Goal: Communication & Community: Answer question/provide support

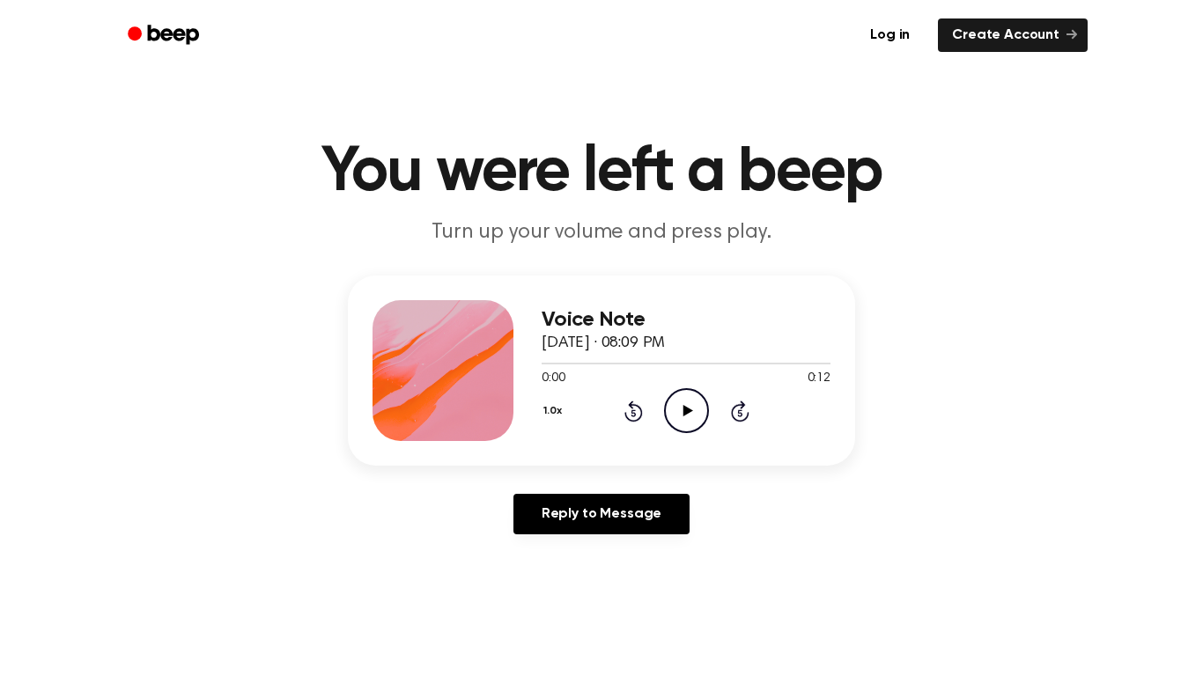
click at [684, 416] on icon "Play Audio" at bounding box center [686, 410] width 45 height 45
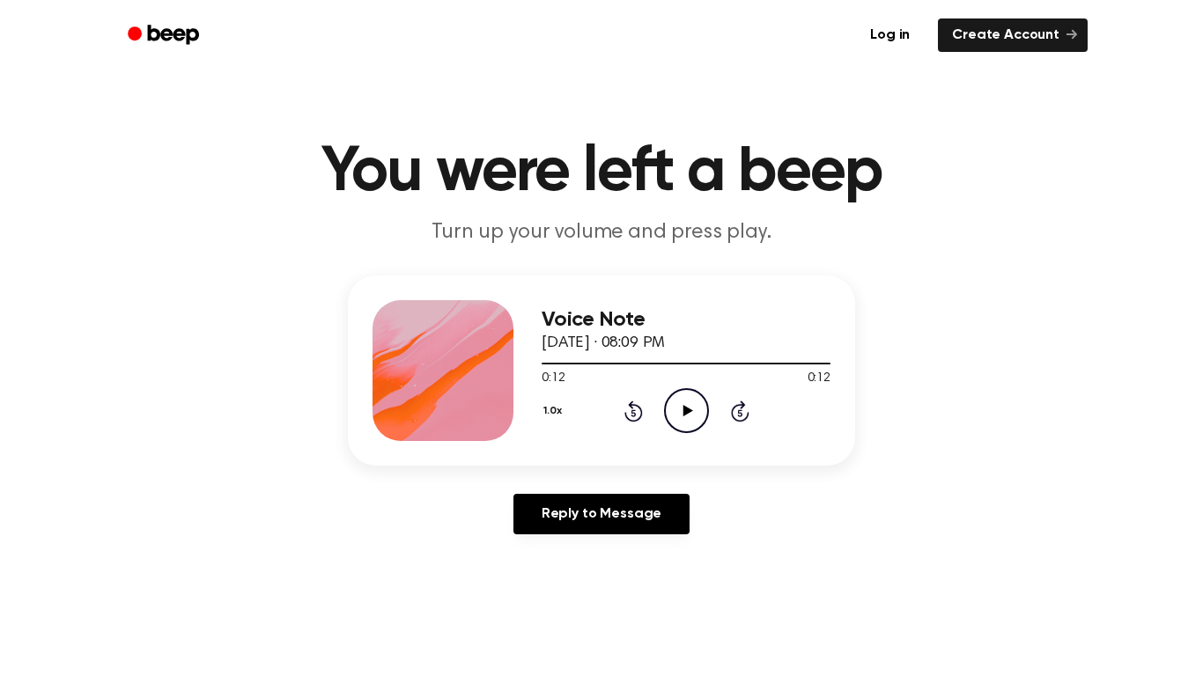
click at [684, 416] on icon "Play Audio" at bounding box center [686, 410] width 45 height 45
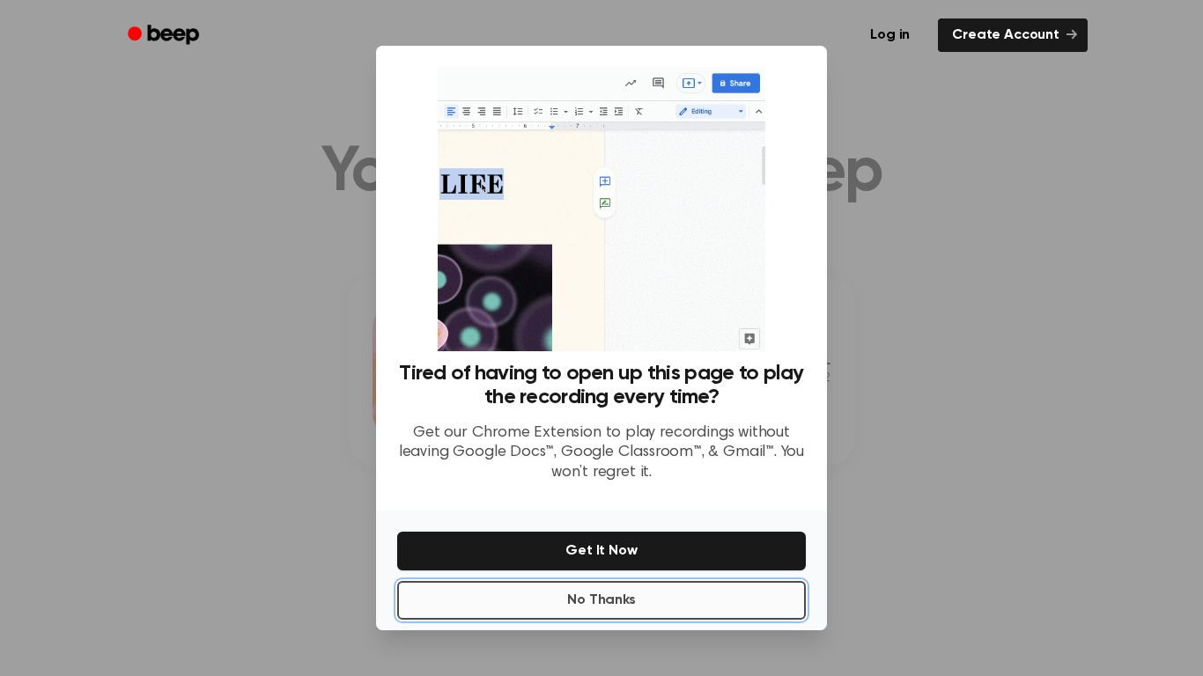
click at [667, 609] on button "No Thanks" at bounding box center [601, 600] width 409 height 39
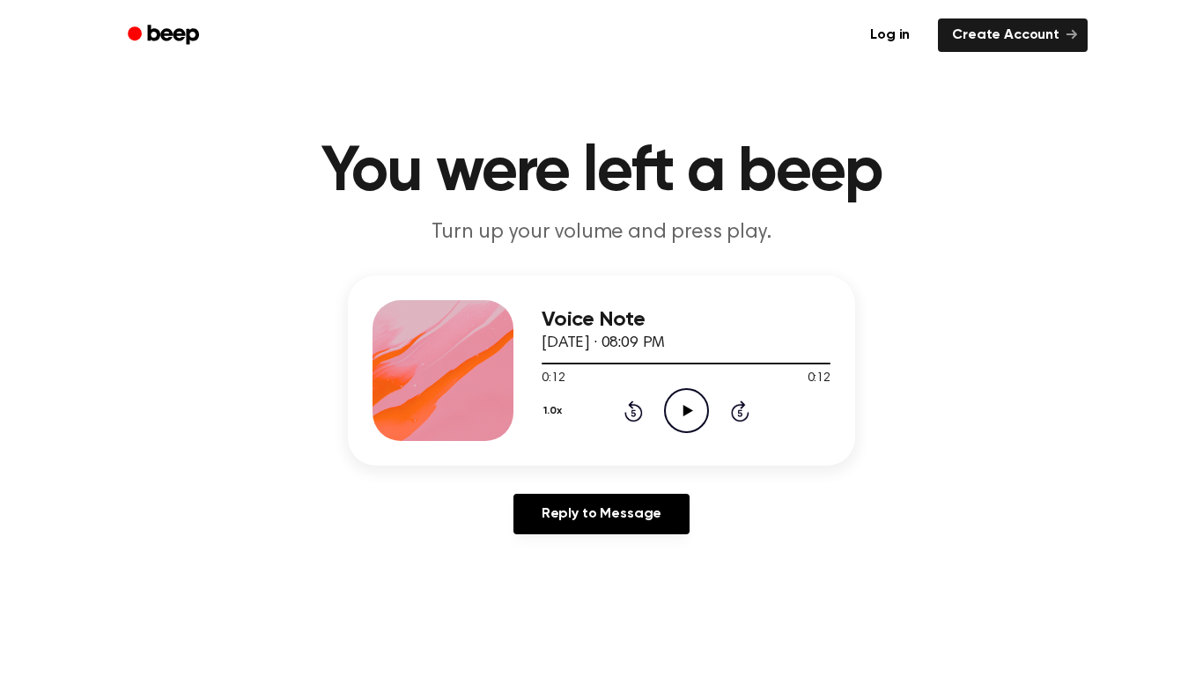
click at [677, 415] on icon "Play Audio" at bounding box center [686, 410] width 45 height 45
click at [683, 419] on icon "Play Audio" at bounding box center [686, 410] width 45 height 45
click at [683, 419] on icon "Pause Audio" at bounding box center [686, 410] width 45 height 45
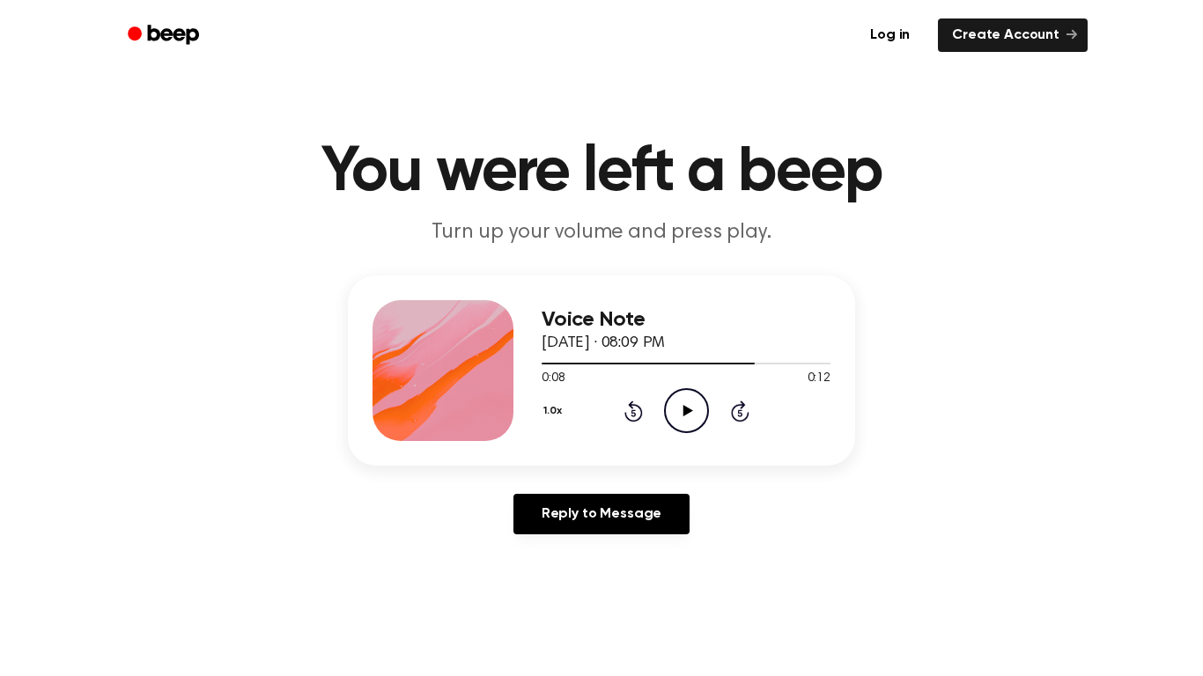
click at [683, 419] on icon "Play Audio" at bounding box center [686, 410] width 45 height 45
drag, startPoint x: 665, startPoint y: 358, endPoint x: 333, endPoint y: 432, distance: 340.4
click at [333, 432] on div "Voice Note [DATE] · 08:09 PM 0:10 0:12 Your browser does not support the [objec…" at bounding box center [601, 412] width 1161 height 273
click at [682, 400] on icon "Play Audio" at bounding box center [686, 410] width 45 height 45
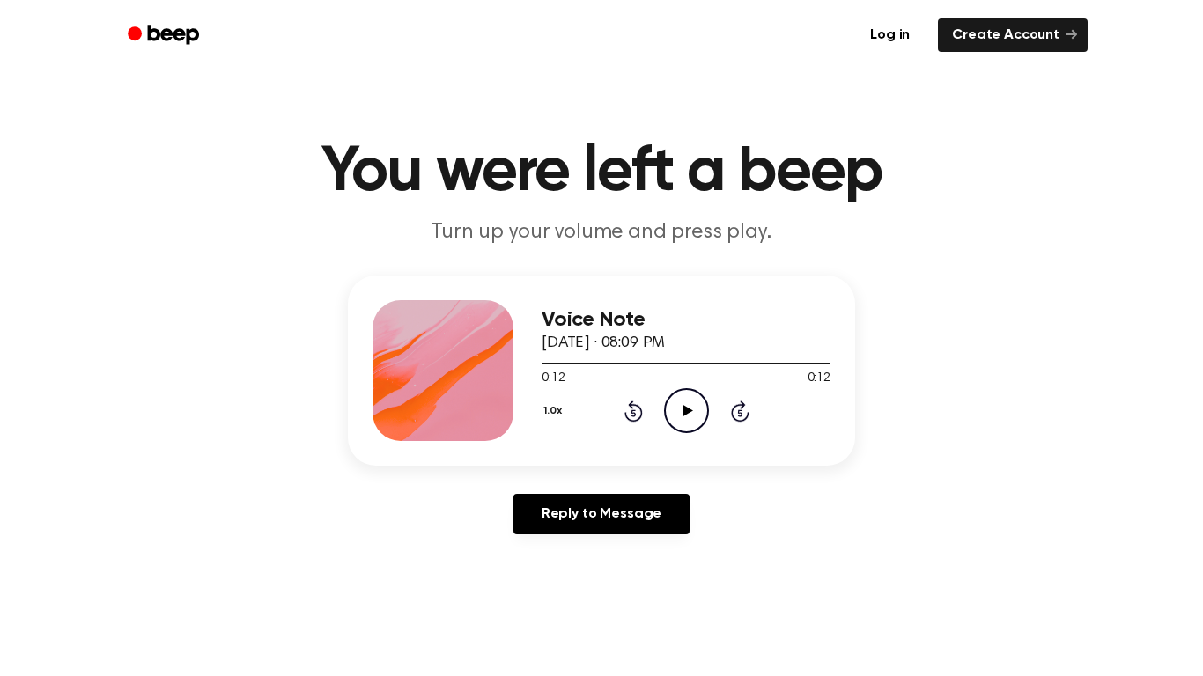
click at [682, 400] on icon "Play Audio" at bounding box center [686, 410] width 45 height 45
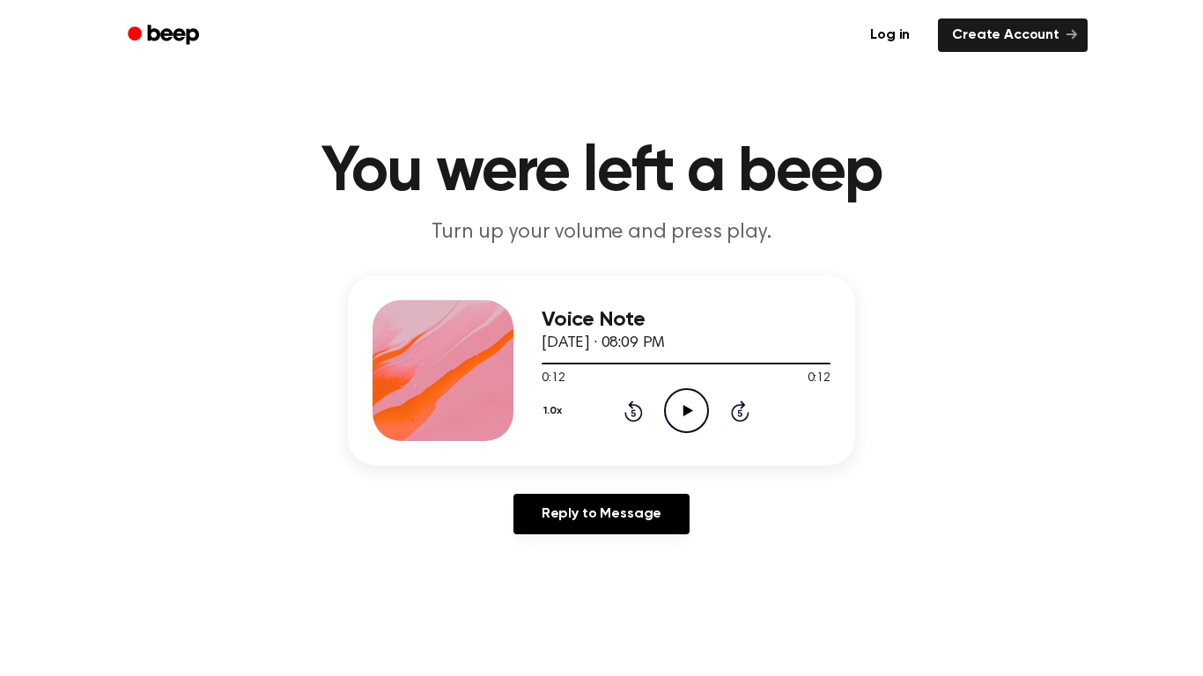
click at [682, 400] on icon "Play Audio" at bounding box center [686, 410] width 45 height 45
click at [682, 400] on icon "Pause Audio" at bounding box center [686, 410] width 45 height 45
drag, startPoint x: 684, startPoint y: 361, endPoint x: 268, endPoint y: 388, distance: 417.5
click at [268, 388] on div "Voice Note [DATE] · 08:09 PM 0:06 0:12 Your browser does not support the [objec…" at bounding box center [601, 412] width 1161 height 273
click at [638, 122] on main "You were left a beep Turn up your volume and press play. Voice Note [DATE] · 08…" at bounding box center [601, 543] width 1203 height 1086
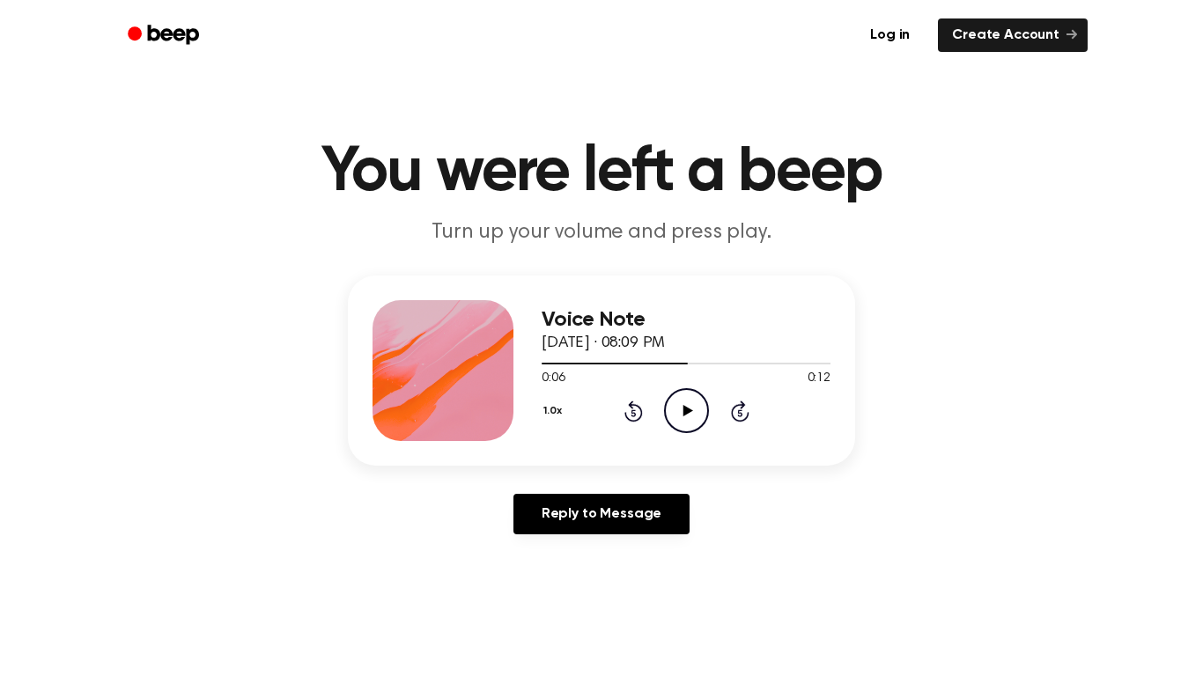
click at [632, 416] on icon at bounding box center [633, 413] width 4 height 7
click at [689, 413] on icon at bounding box center [688, 410] width 10 height 11
click at [689, 413] on icon at bounding box center [687, 410] width 8 height 11
click at [636, 414] on icon "Rewind 5 seconds" at bounding box center [633, 411] width 19 height 23
click at [638, 414] on icon "Rewind 5 seconds" at bounding box center [633, 411] width 19 height 23
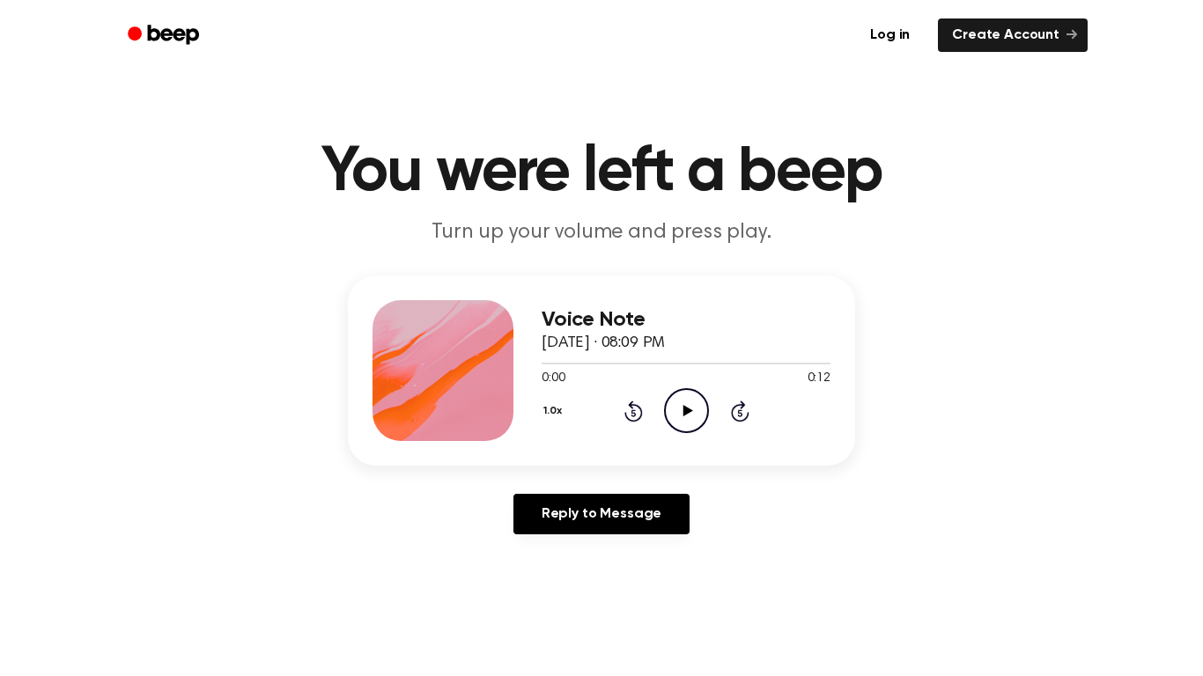
click at [671, 407] on icon "Play Audio" at bounding box center [686, 410] width 45 height 45
click at [625, 414] on icon at bounding box center [633, 411] width 18 height 21
click at [686, 406] on icon "Play Audio" at bounding box center [686, 410] width 45 height 45
click at [686, 406] on icon "Pause Audio" at bounding box center [686, 410] width 45 height 45
click at [633, 412] on icon at bounding box center [633, 413] width 4 height 7
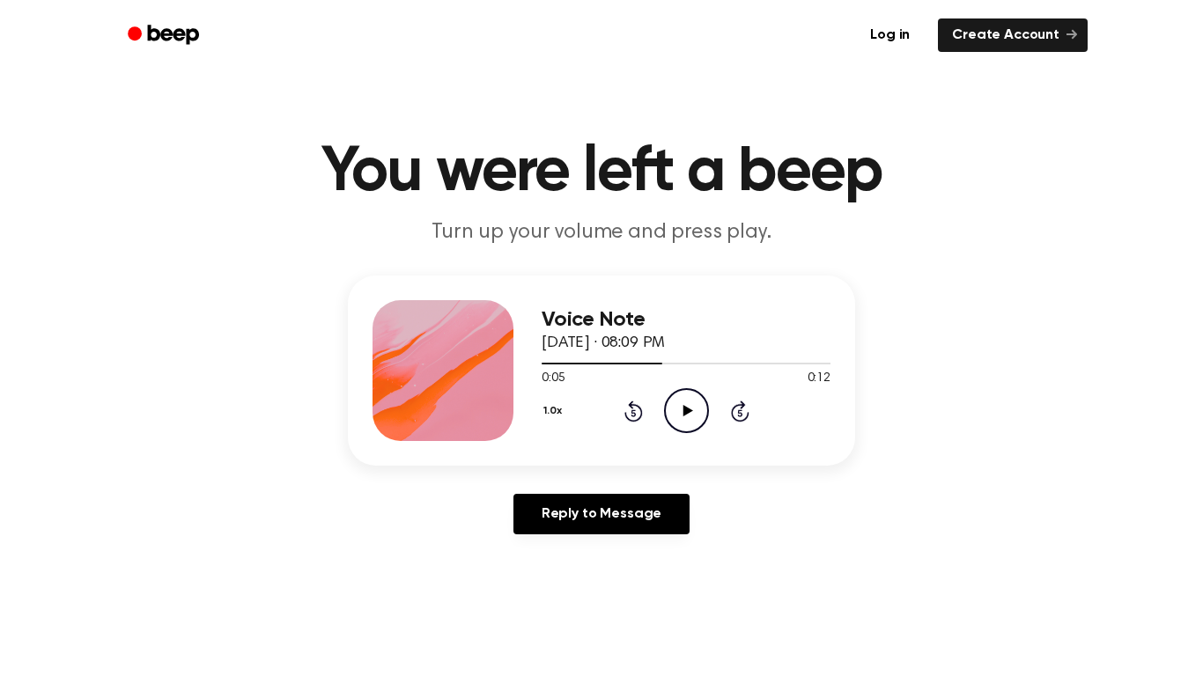
click at [633, 412] on icon at bounding box center [633, 413] width 4 height 7
click at [671, 406] on icon "Play Audio" at bounding box center [686, 410] width 45 height 45
click at [672, 407] on icon "Pause Audio" at bounding box center [686, 410] width 45 height 45
click at [673, 407] on icon "Play Audio" at bounding box center [686, 410] width 45 height 45
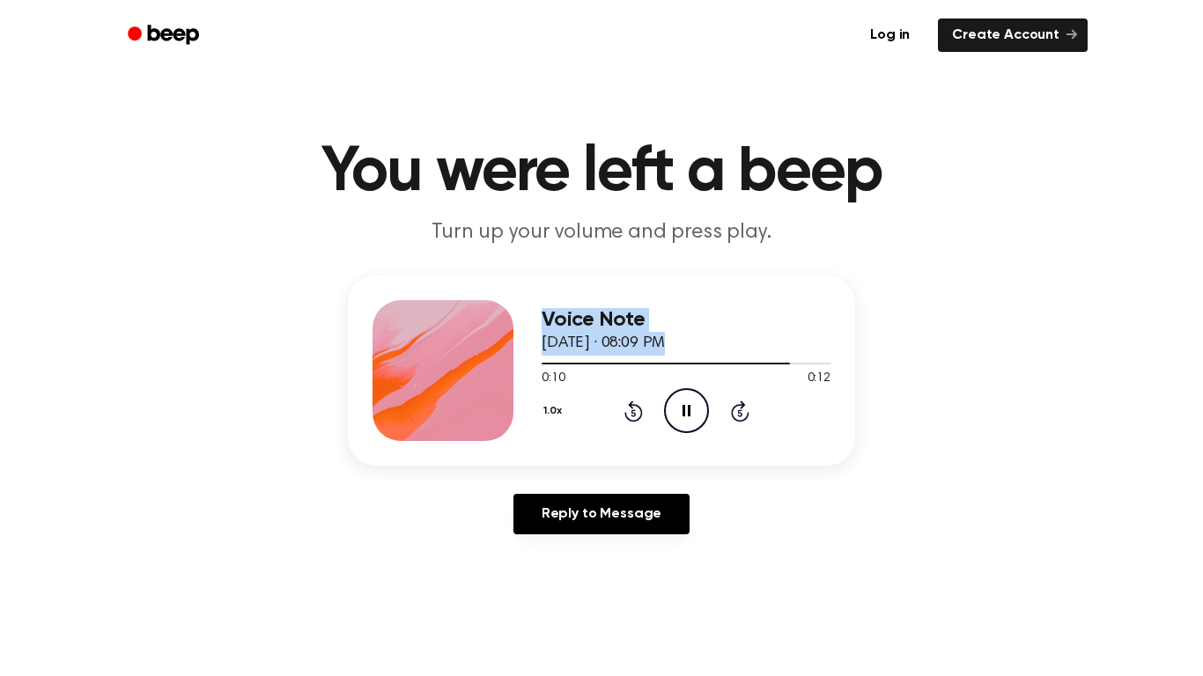
drag, startPoint x: 745, startPoint y: 363, endPoint x: 142, endPoint y: 425, distance: 606.6
click at [142, 425] on div "Voice Note [DATE] · 08:09 PM 0:10 0:12 Your browser does not support the [objec…" at bounding box center [601, 412] width 1161 height 273
click at [130, 366] on div at bounding box center [130, 366] width 0 height 0
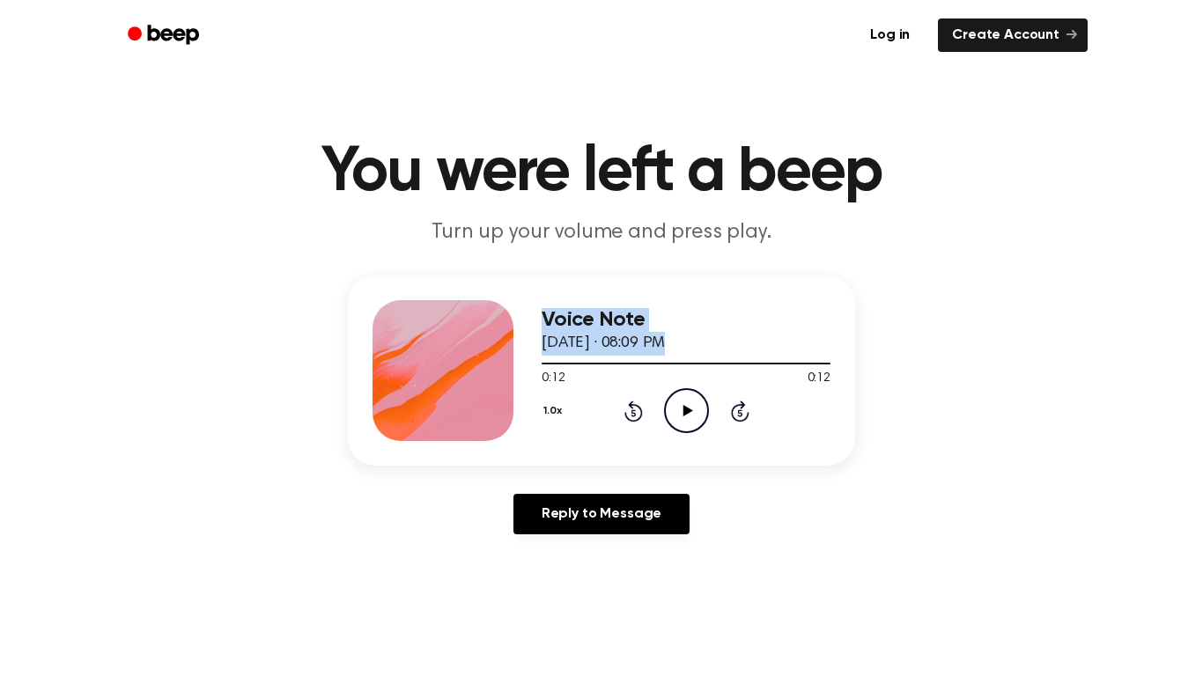
click at [329, 528] on div "Voice Note [DATE] · 08:09 PM 0:12 0:12 Your browser does not support the [objec…" at bounding box center [601, 412] width 1161 height 273
click at [689, 432] on circle at bounding box center [686, 410] width 43 height 43
click at [677, 417] on icon "Play Audio" at bounding box center [686, 410] width 45 height 45
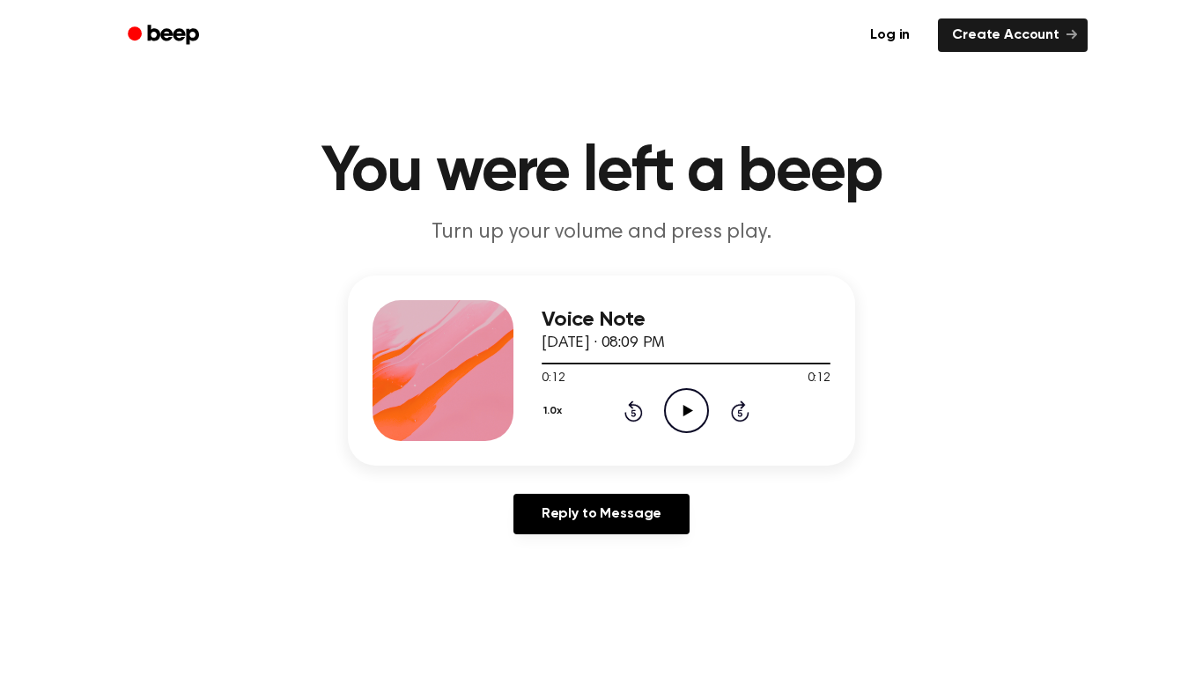
click at [705, 417] on icon "Play Audio" at bounding box center [686, 410] width 45 height 45
click at [680, 398] on icon "Play Audio" at bounding box center [686, 410] width 45 height 45
click at [697, 407] on icon "Play Audio" at bounding box center [686, 410] width 45 height 45
click at [628, 526] on link "Reply to Message" at bounding box center [601, 514] width 176 height 41
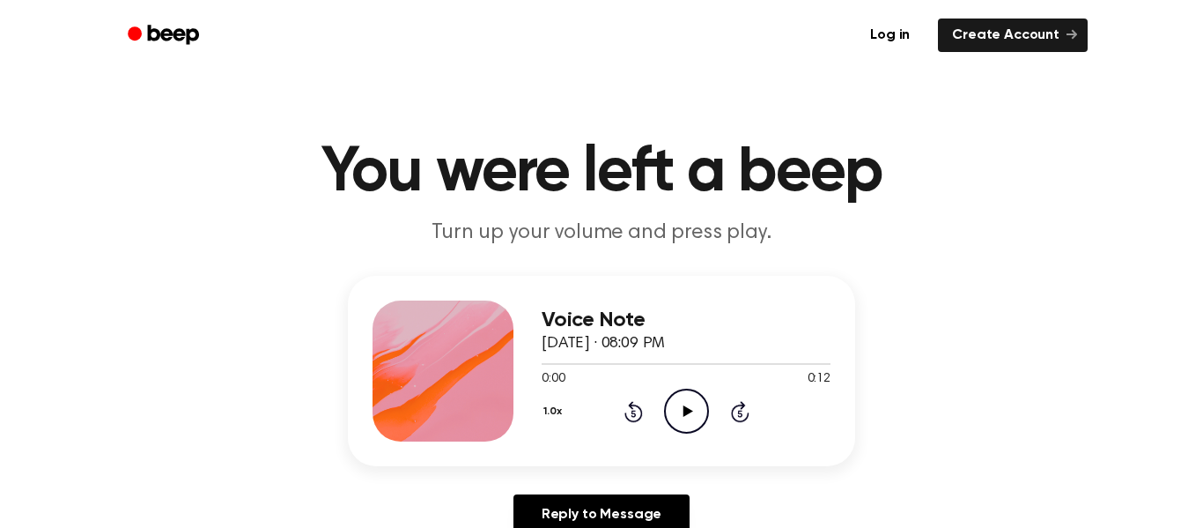
click at [680, 426] on icon "Play Audio" at bounding box center [686, 410] width 45 height 45
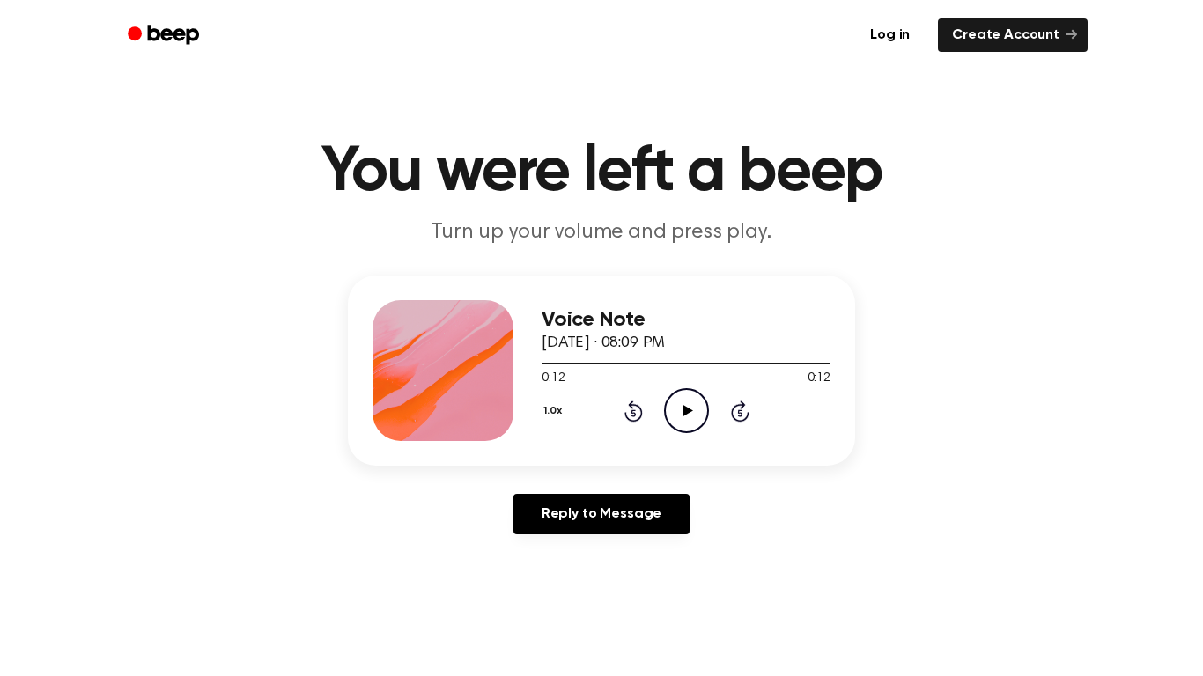
click at [681, 404] on icon "Play Audio" at bounding box center [686, 410] width 45 height 45
click at [680, 401] on icon "Play Audio" at bounding box center [686, 410] width 45 height 45
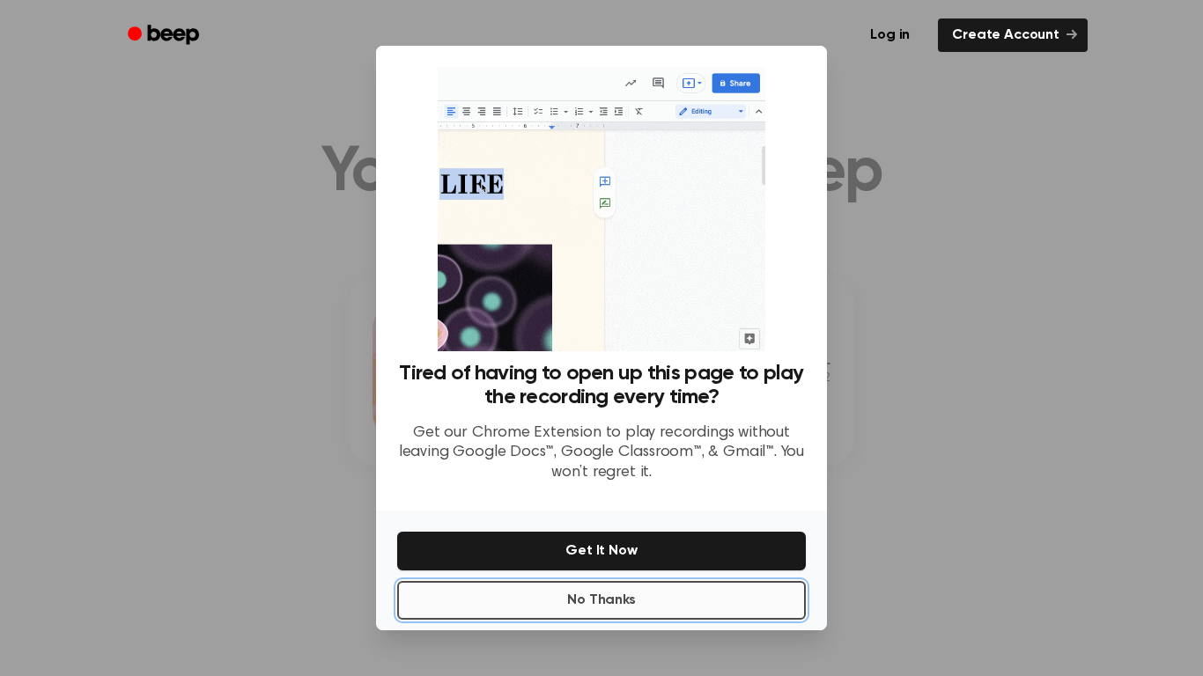
click at [523, 527] on button "No Thanks" at bounding box center [601, 600] width 409 height 39
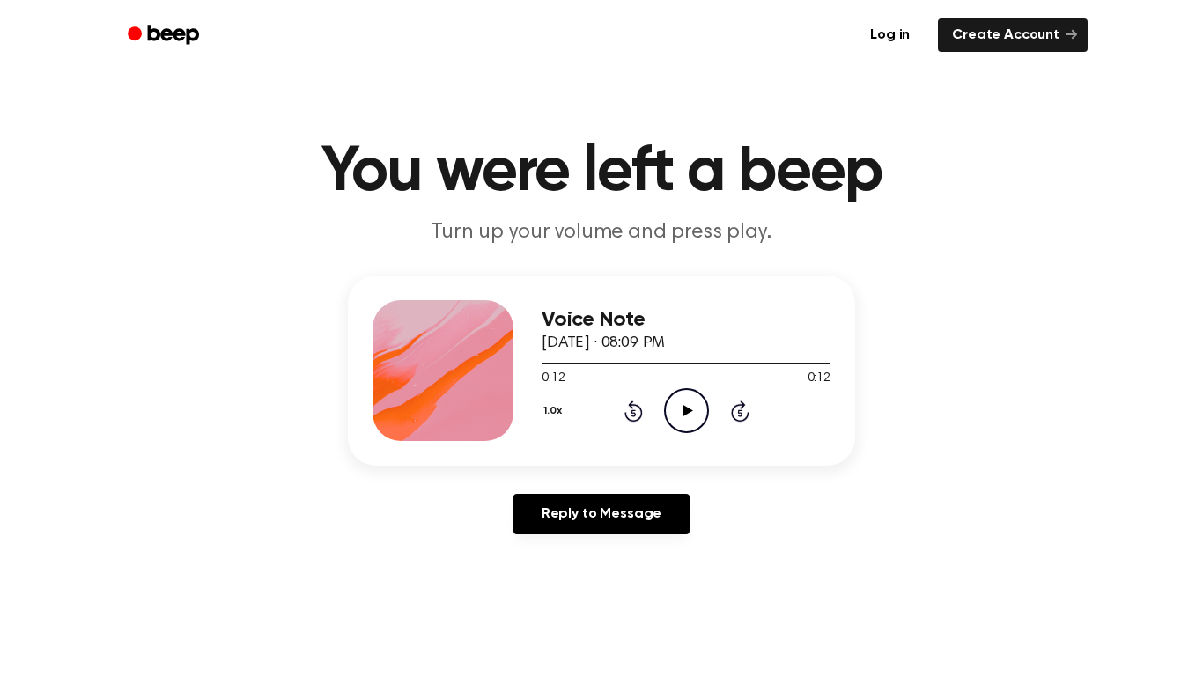
click at [698, 415] on icon "Play Audio" at bounding box center [686, 410] width 45 height 45
click at [698, 415] on icon "Pause Audio" at bounding box center [686, 410] width 45 height 45
click at [700, 403] on icon "Play Audio" at bounding box center [686, 410] width 45 height 45
click at [664, 403] on icon "Play Audio" at bounding box center [686, 410] width 45 height 45
click at [699, 403] on icon "Play Audio" at bounding box center [686, 410] width 45 height 45
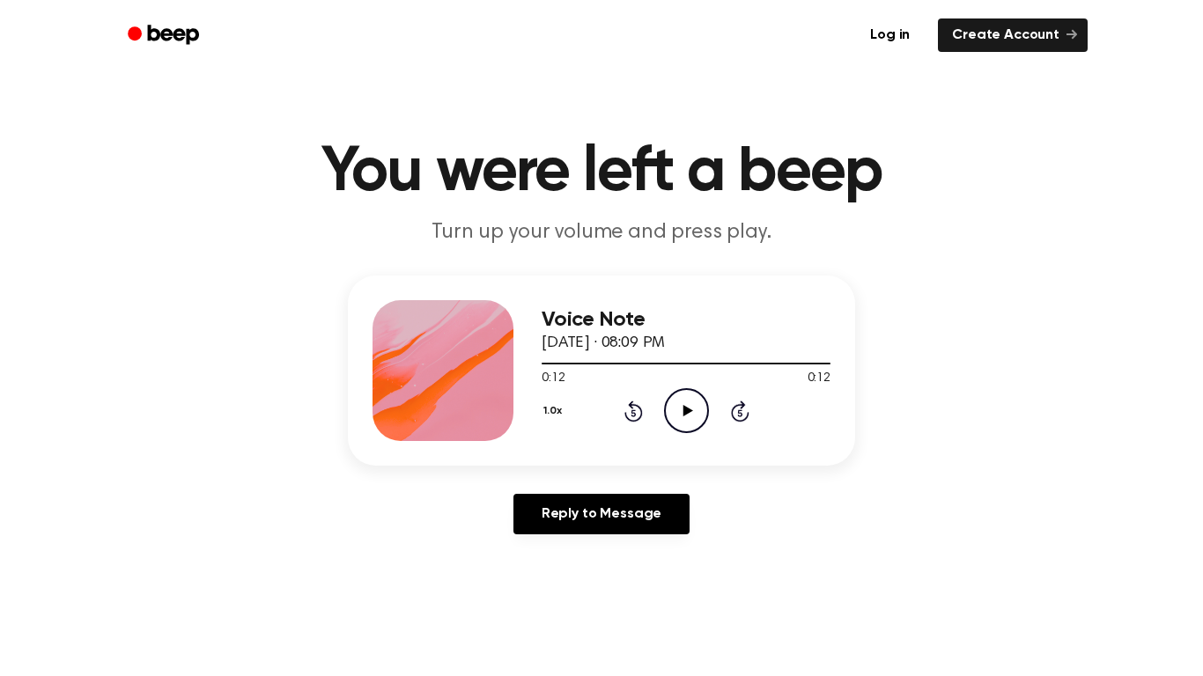
click at [698, 412] on icon "Play Audio" at bounding box center [686, 410] width 45 height 45
